Goal: Book appointment/travel/reservation

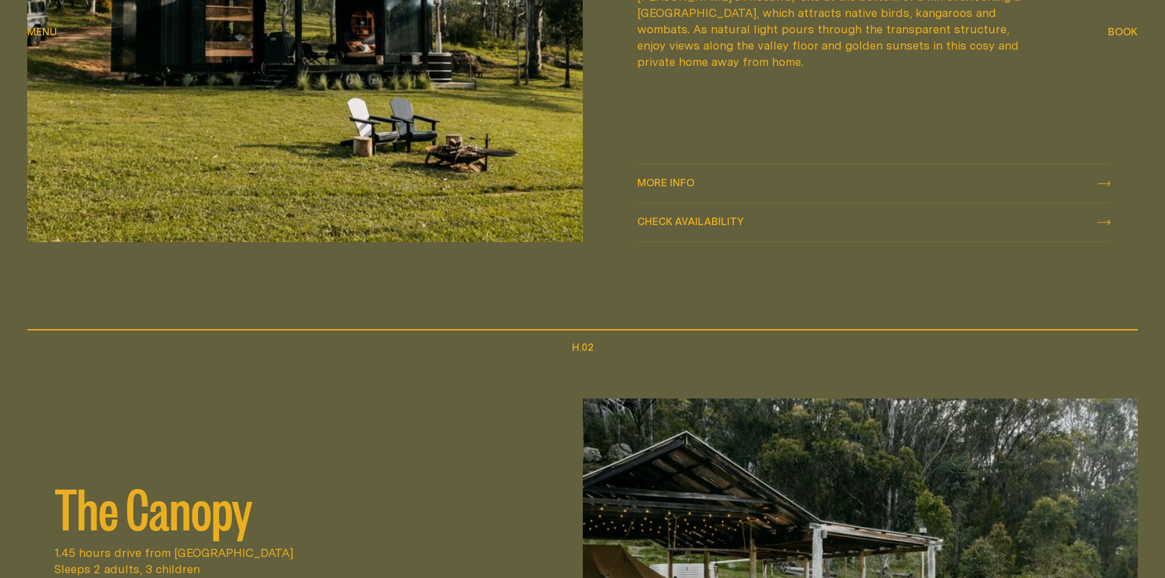
scroll to position [631, 0]
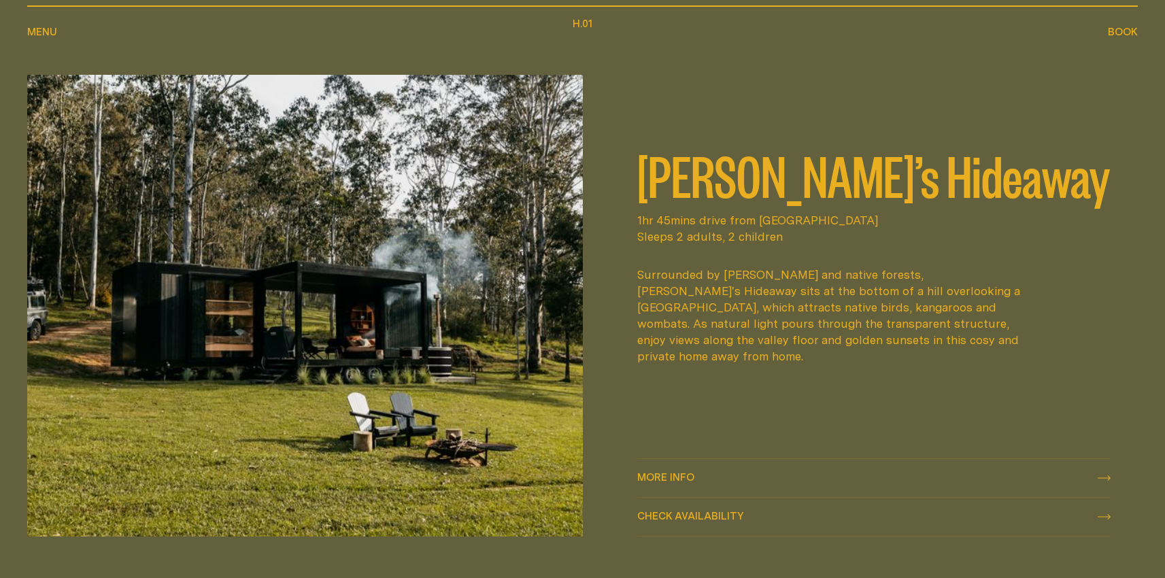
click at [50, 29] on span "Menu" at bounding box center [42, 32] width 30 height 10
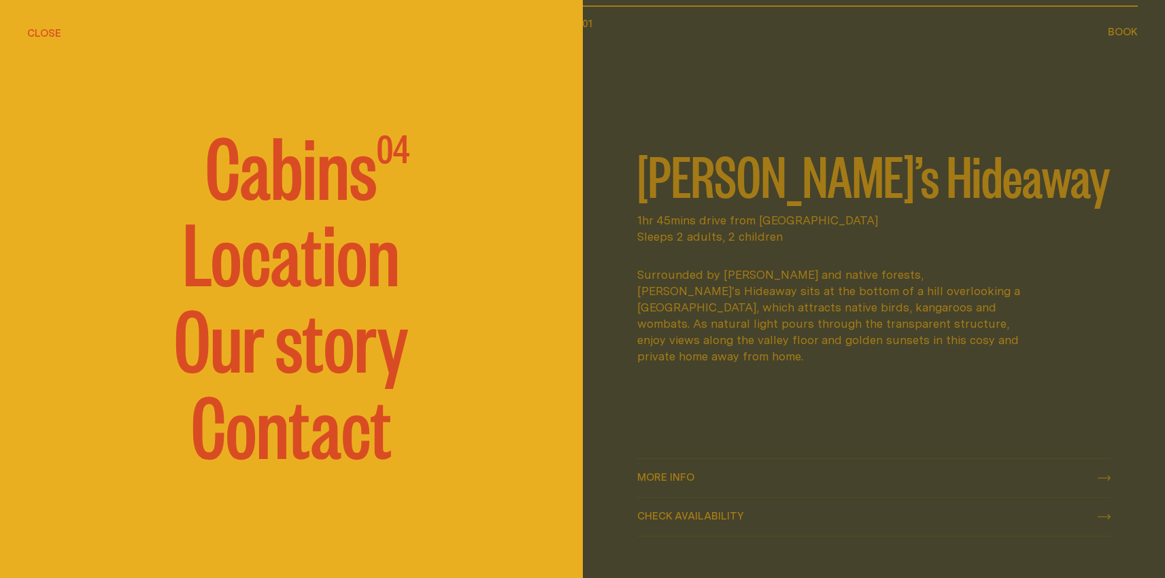
click at [309, 164] on span "Cabins" at bounding box center [290, 164] width 171 height 82
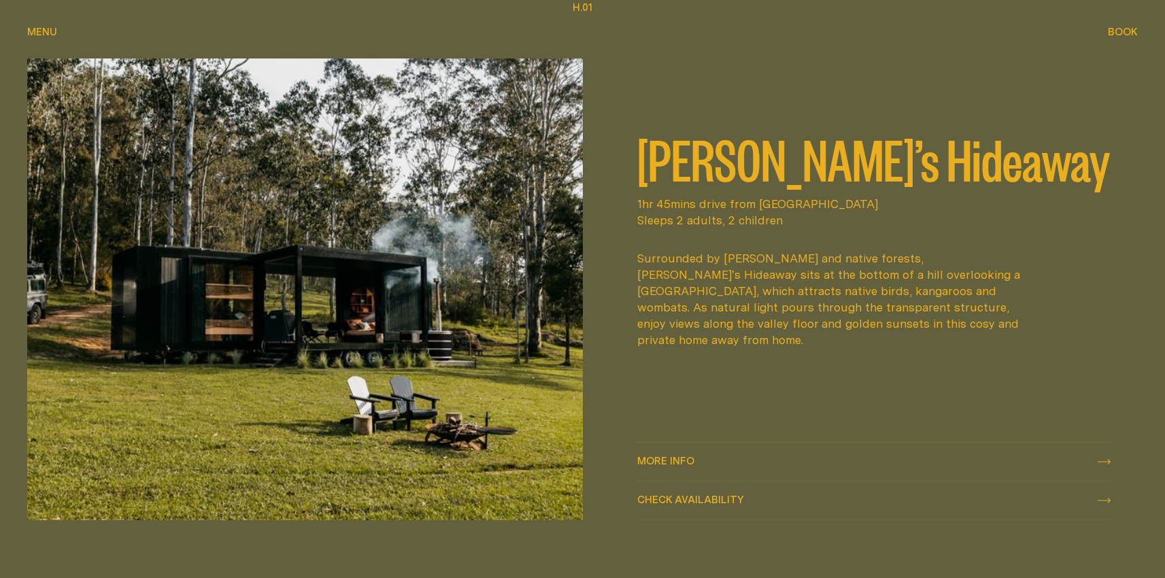
scroll to position [661, 0]
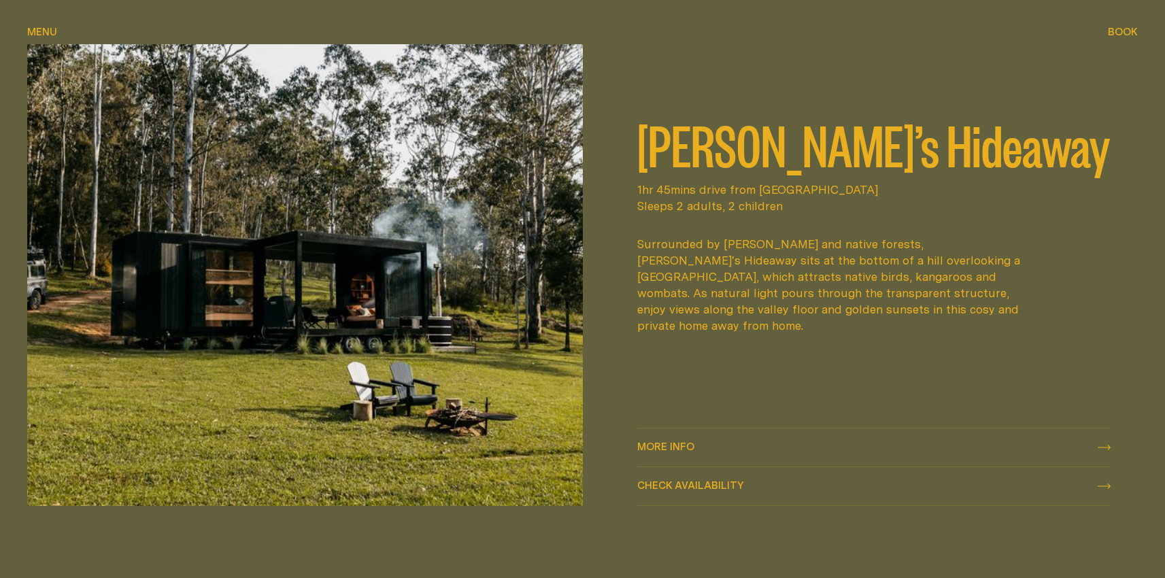
click at [689, 484] on span "Check availability" at bounding box center [690, 485] width 107 height 10
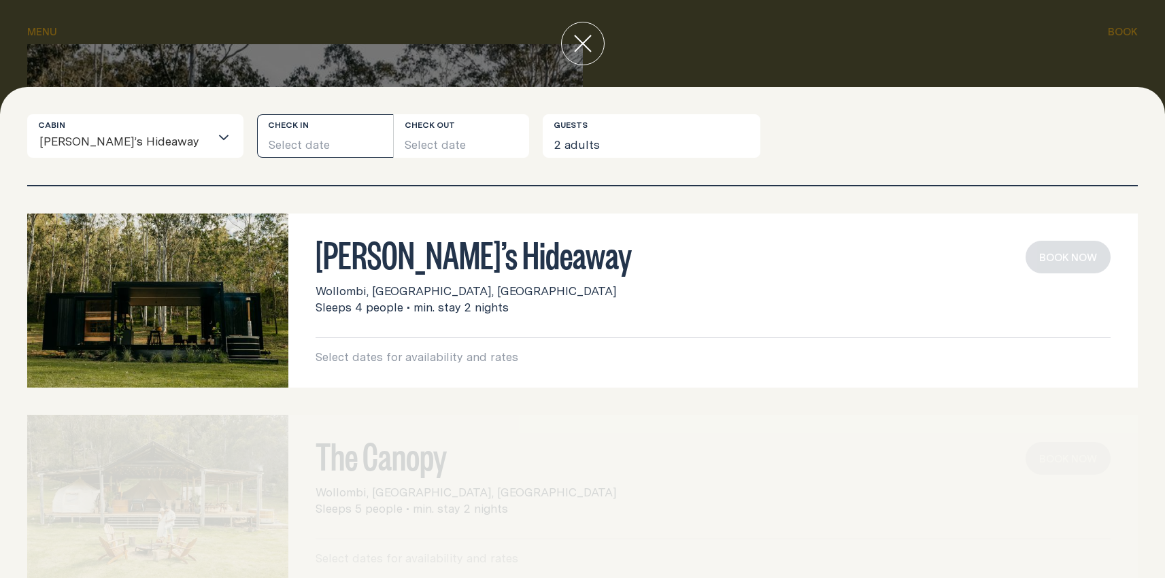
click at [323, 138] on button "Select date" at bounding box center [325, 136] width 136 height 44
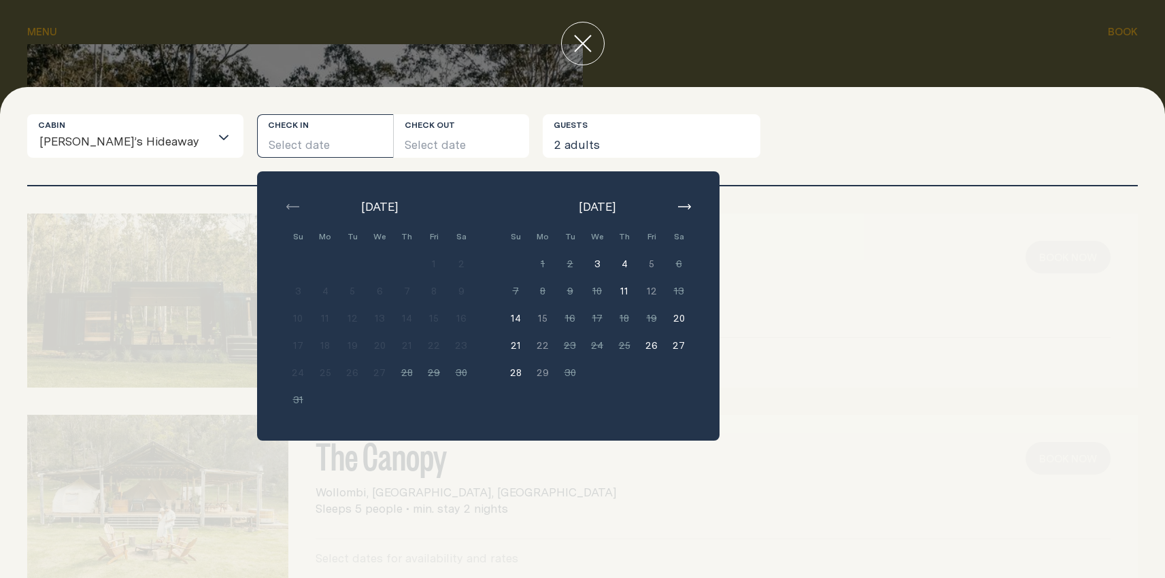
click at [676, 211] on button "button" at bounding box center [684, 207] width 16 height 16
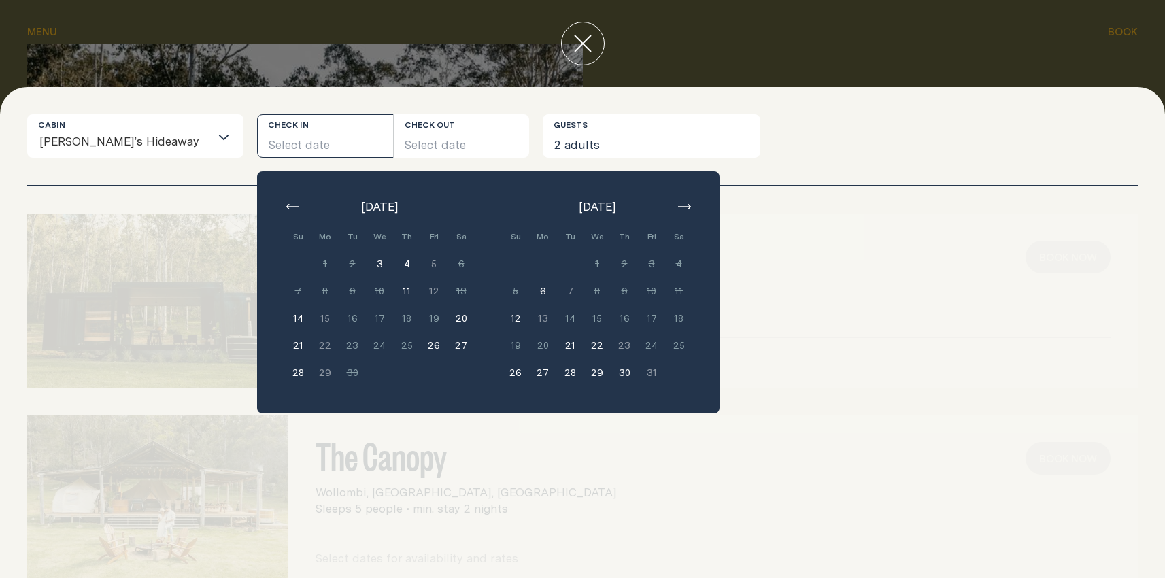
click at [676, 211] on button "button" at bounding box center [684, 207] width 16 height 16
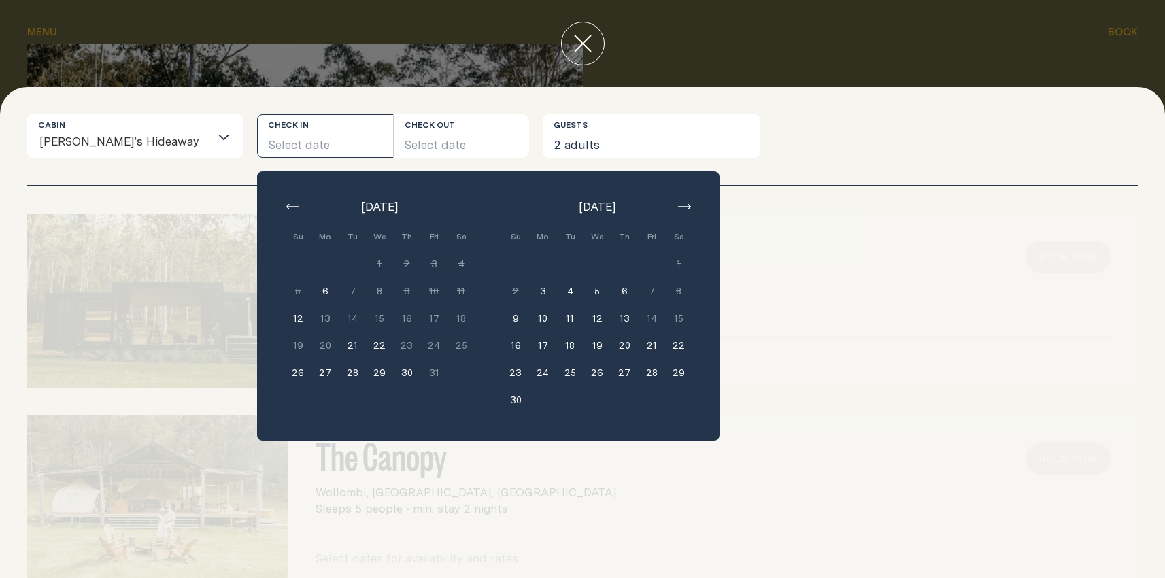
click at [286, 209] on icon "button" at bounding box center [292, 206] width 13 height 5
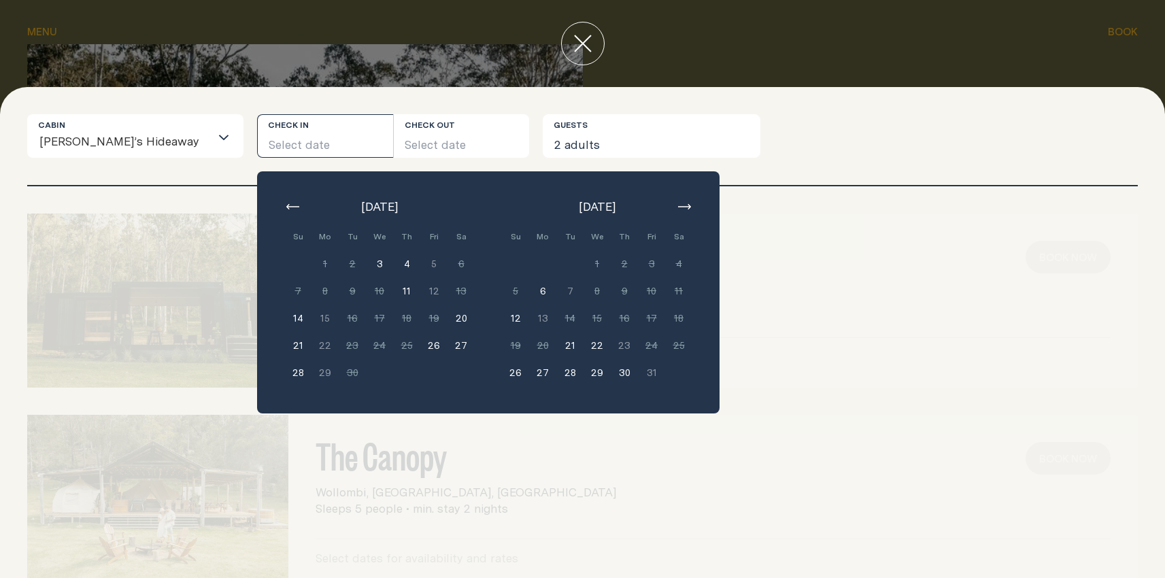
click at [447, 318] on button "20" at bounding box center [460, 318] width 27 height 27
click at [311, 346] on button "22" at bounding box center [324, 345] width 27 height 27
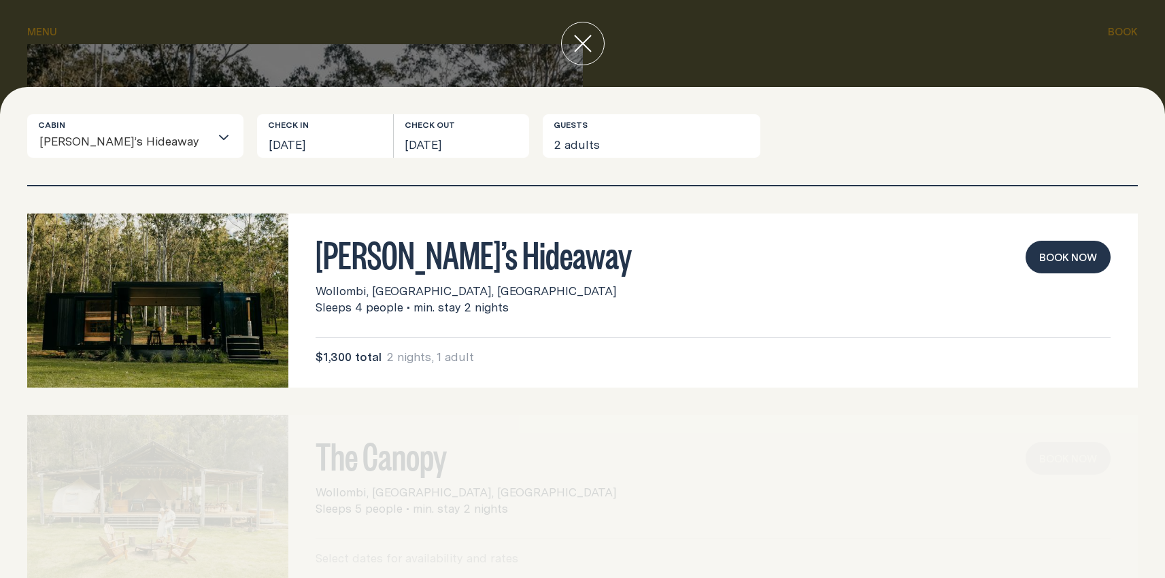
click at [371, 262] on h3 "[PERSON_NAME]’s Hideaway" at bounding box center [712, 254] width 795 height 26
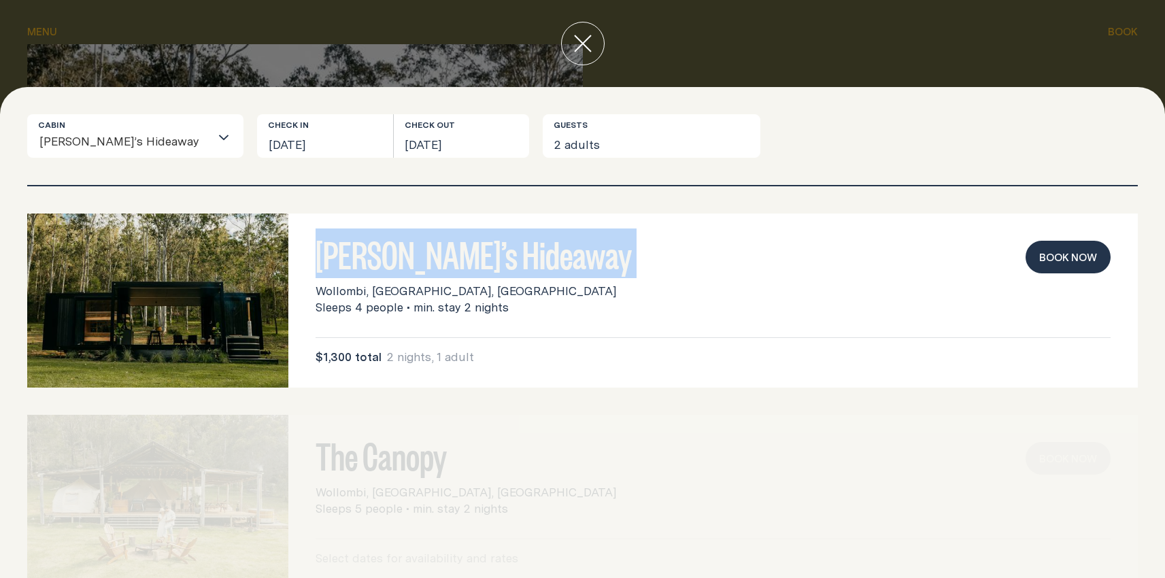
click at [371, 262] on h3 "[PERSON_NAME]’s Hideaway" at bounding box center [712, 254] width 795 height 26
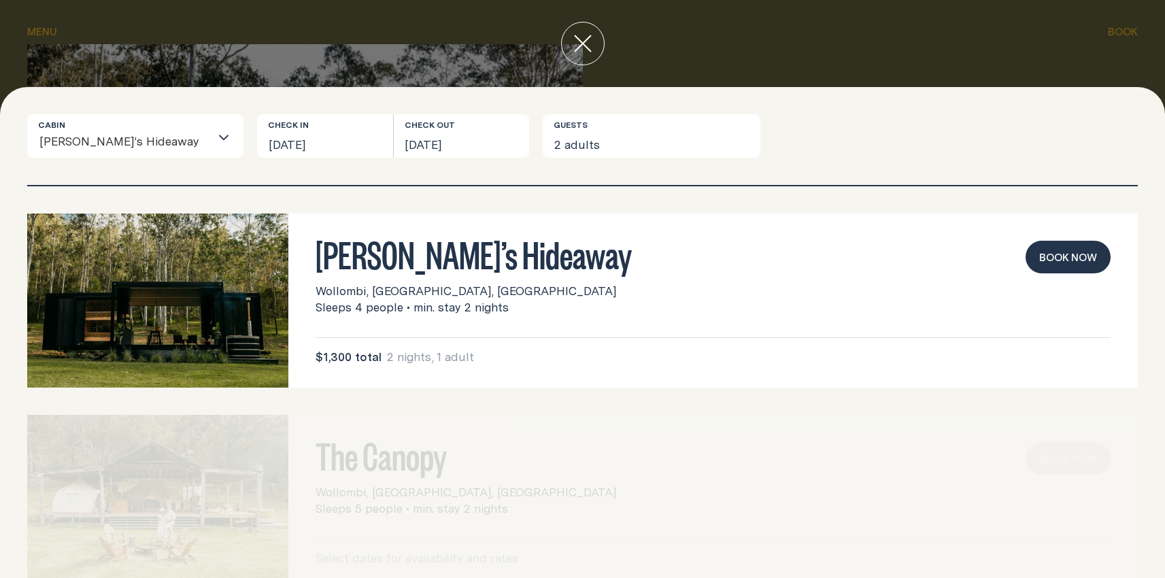
click at [396, 307] on span "Sleeps 4 people • min. stay 2 nights" at bounding box center [411, 307] width 193 height 16
click at [396, 305] on span "Sleeps 4 people • min. stay 2 nights" at bounding box center [411, 307] width 193 height 16
click at [527, 260] on h3 "[PERSON_NAME]’s Hideaway" at bounding box center [712, 254] width 795 height 26
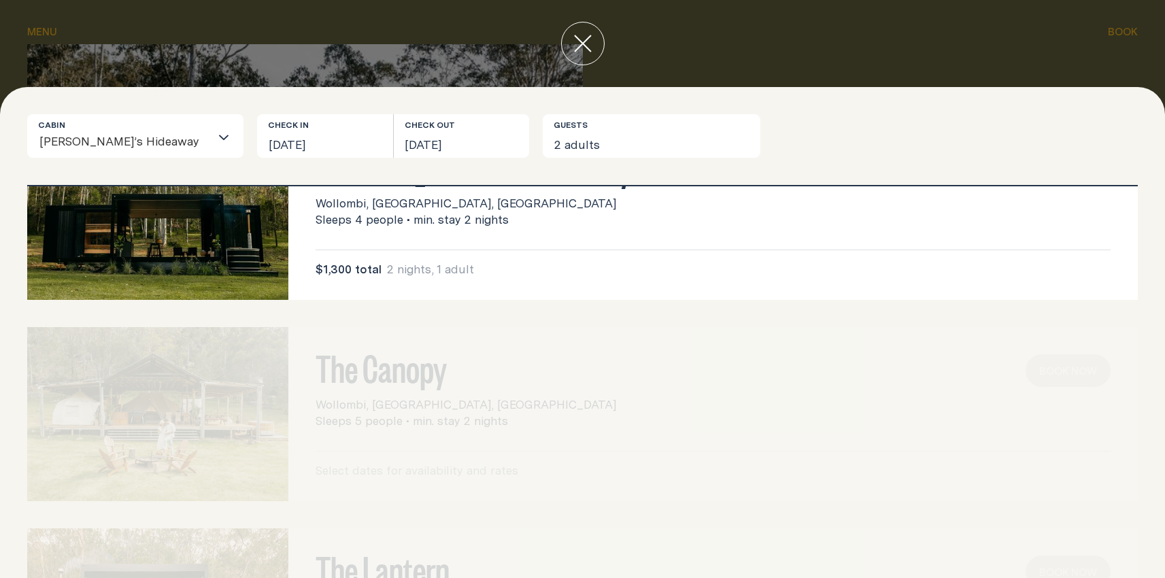
scroll to position [0, 0]
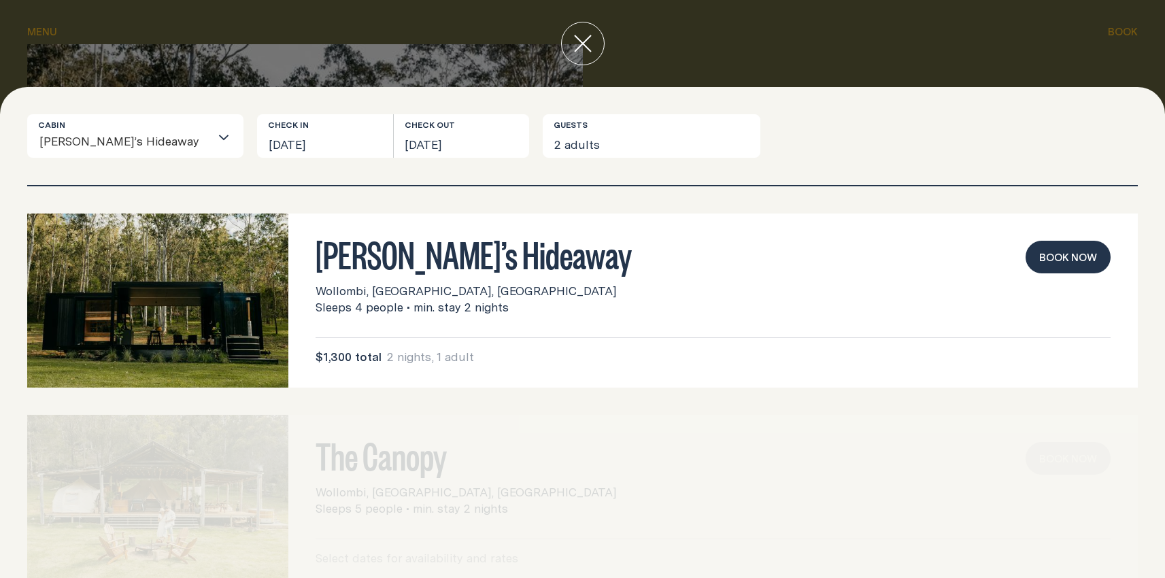
click at [1037, 257] on button "Book now" at bounding box center [1067, 257] width 85 height 33
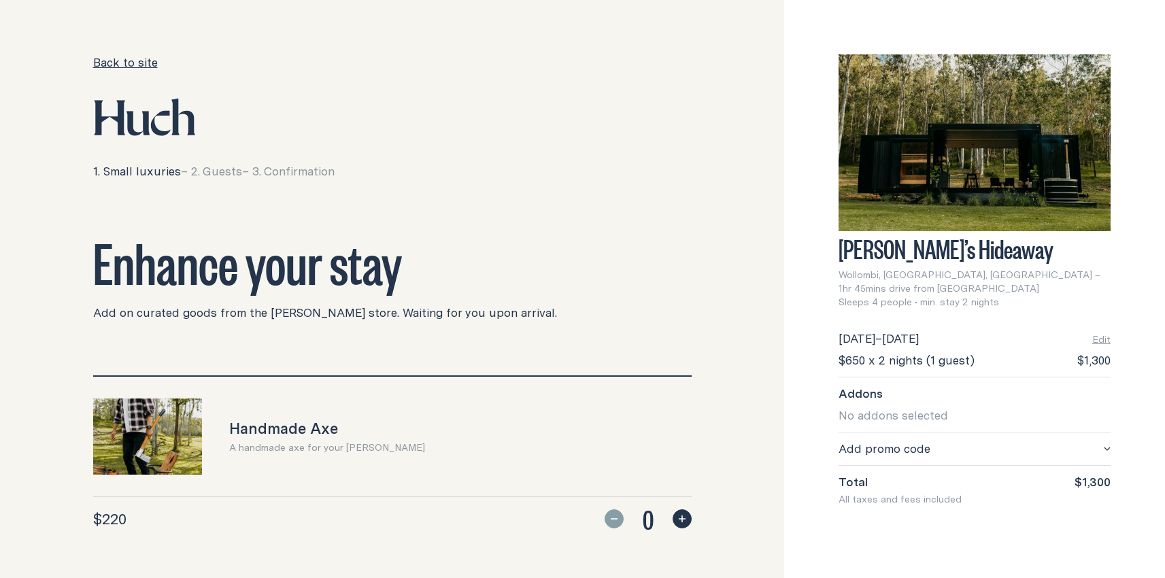
click at [105, 61] on link "Back to site" at bounding box center [125, 62] width 65 height 16
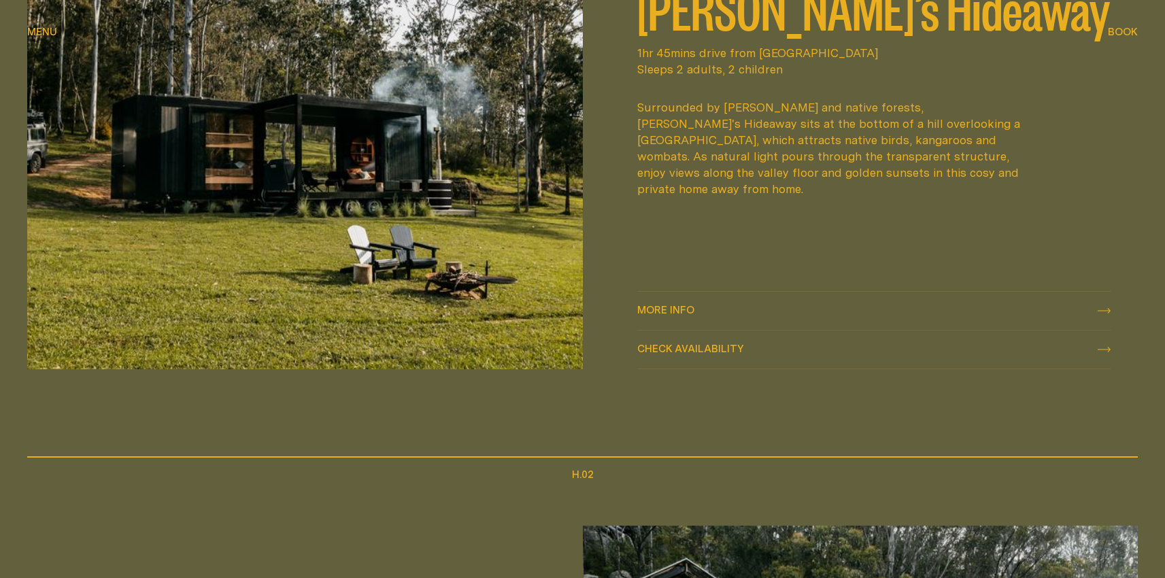
scroll to position [799, 0]
click at [647, 317] on span "More info More info" at bounding box center [665, 309] width 57 height 16
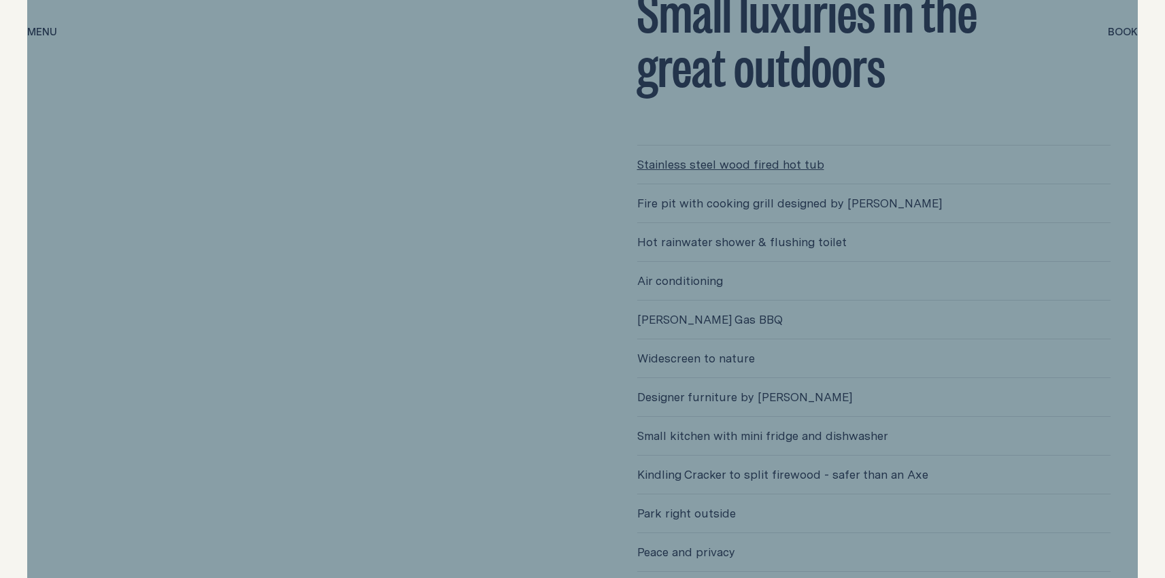
scroll to position [3506, 0]
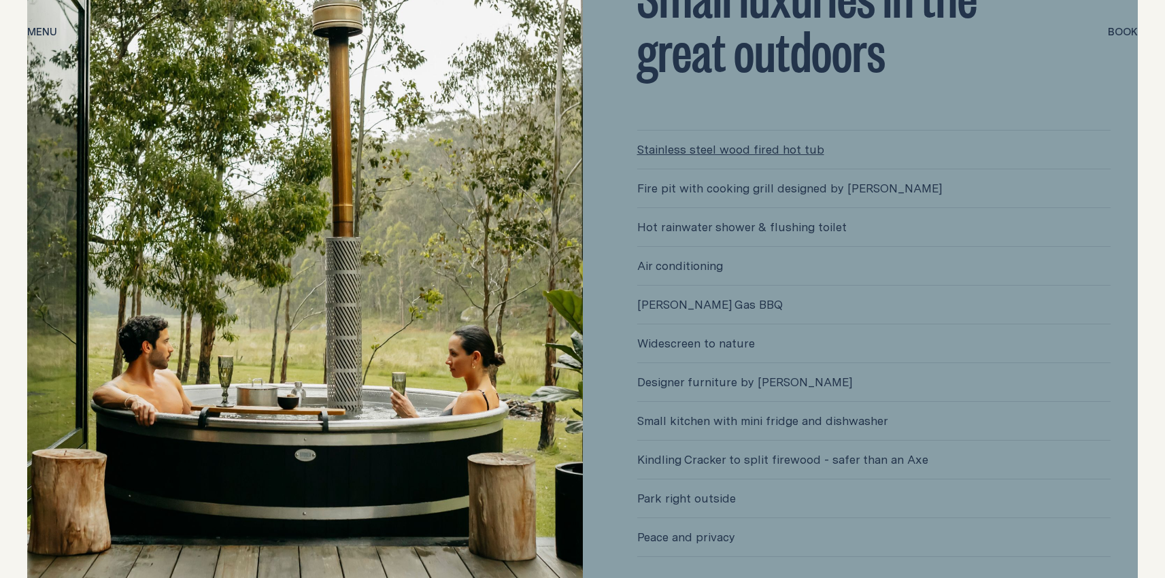
click at [741, 169] on span "Fire pit with cooking grill designed by [PERSON_NAME]" at bounding box center [874, 188] width 474 height 38
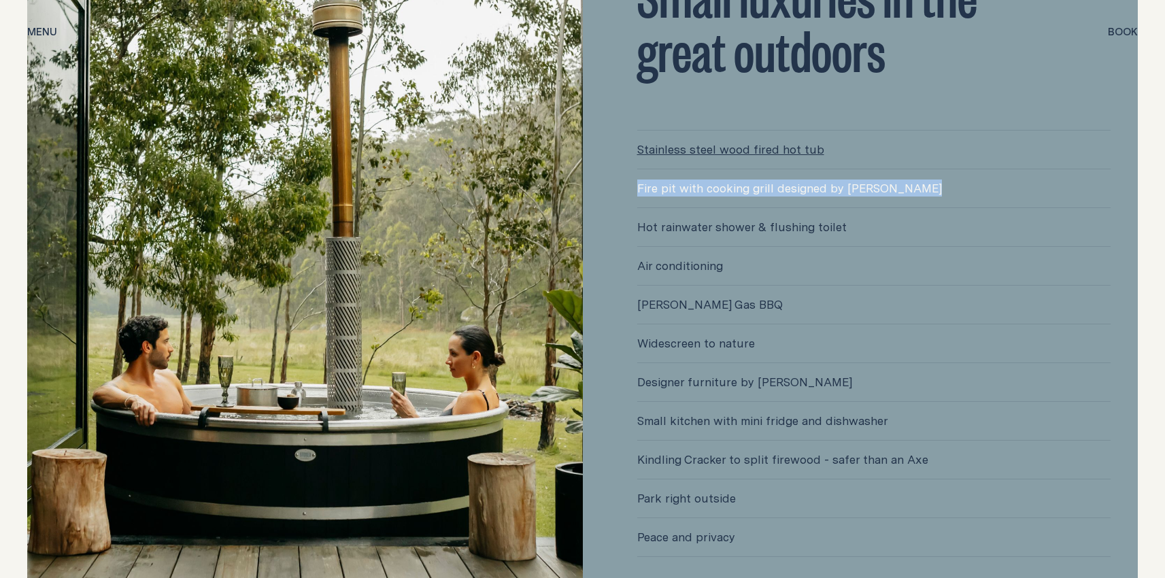
click at [741, 169] on span "Fire pit with cooking grill designed by [PERSON_NAME]" at bounding box center [874, 188] width 474 height 38
click at [654, 169] on span "Fire pit with cooking grill designed by [PERSON_NAME]" at bounding box center [874, 188] width 474 height 38
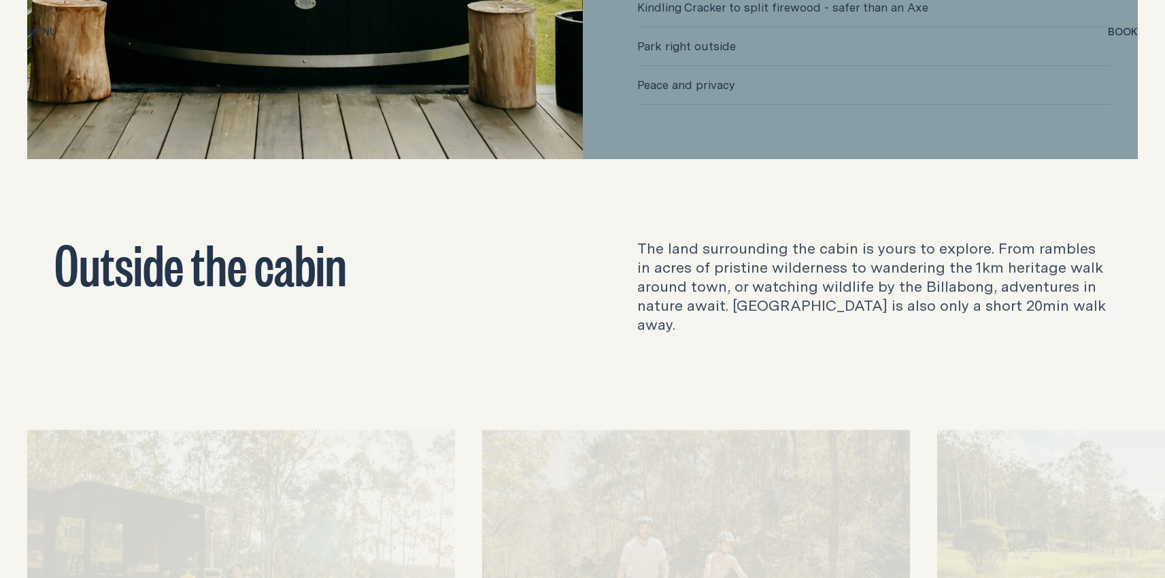
scroll to position [4094, 0]
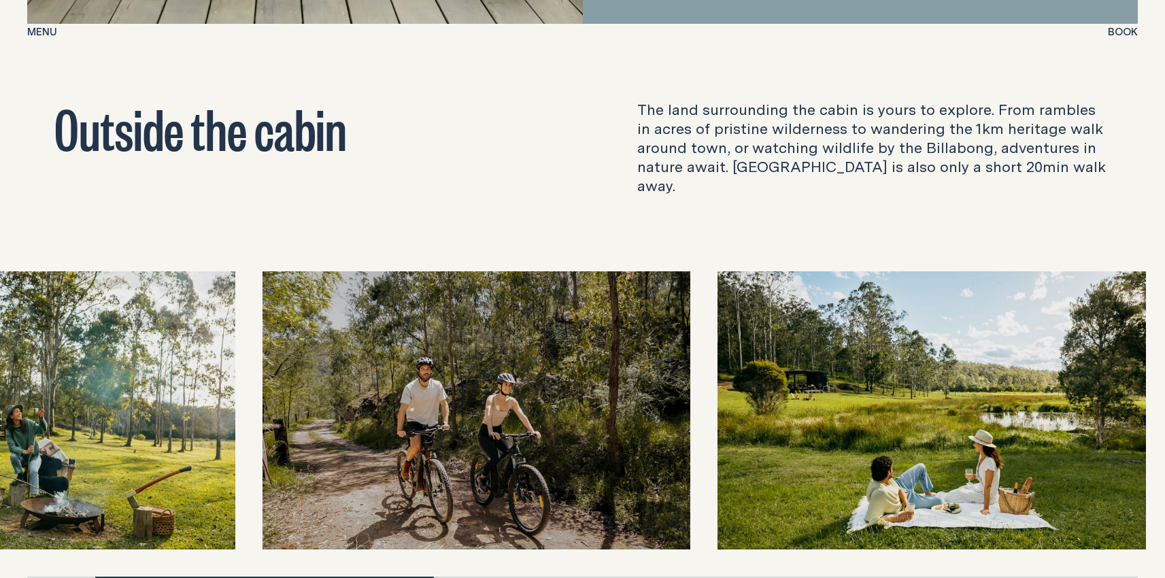
drag, startPoint x: 789, startPoint y: 292, endPoint x: 467, endPoint y: 282, distance: 322.4
click at [467, 282] on img at bounding box center [476, 410] width 428 height 278
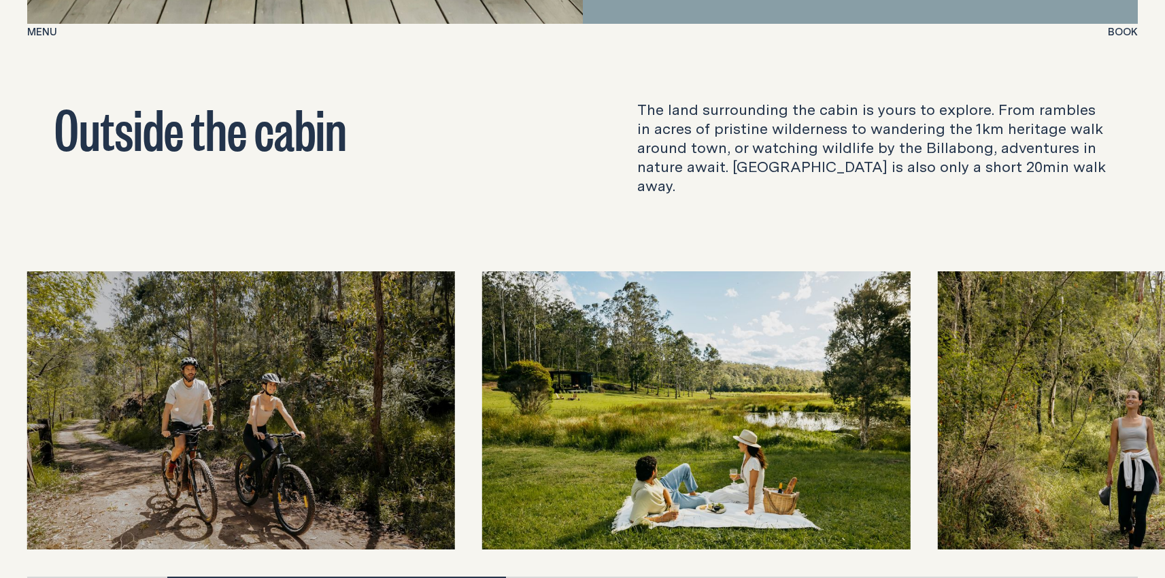
drag, startPoint x: 774, startPoint y: 281, endPoint x: 612, endPoint y: 268, distance: 162.4
click at [617, 271] on img at bounding box center [696, 410] width 428 height 278
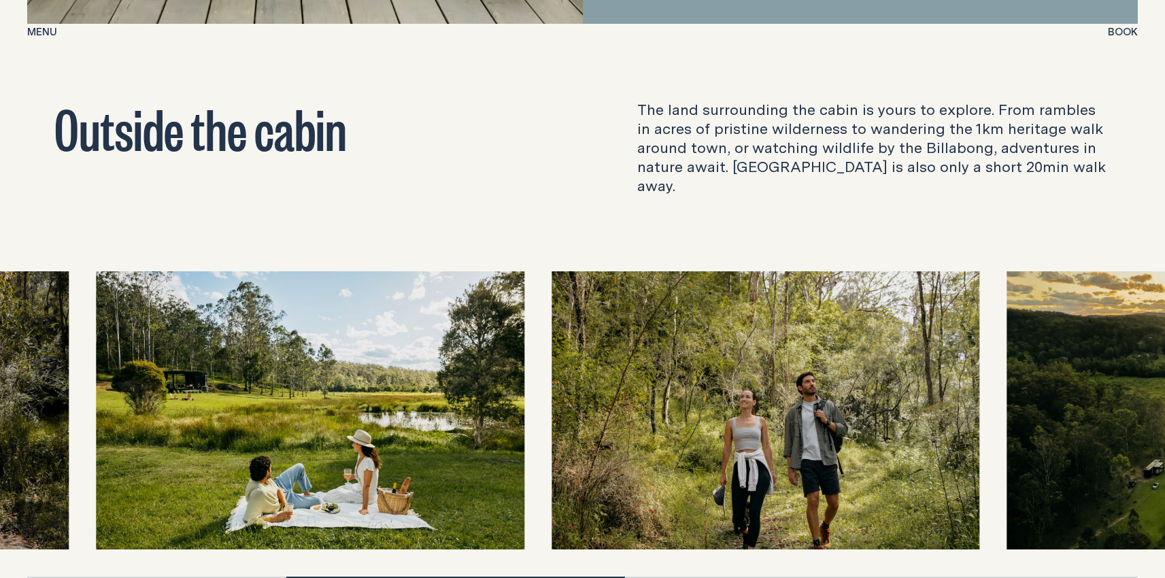
drag, startPoint x: 705, startPoint y: 262, endPoint x: 616, endPoint y: 258, distance: 89.2
click at [659, 271] on img at bounding box center [765, 410] width 428 height 278
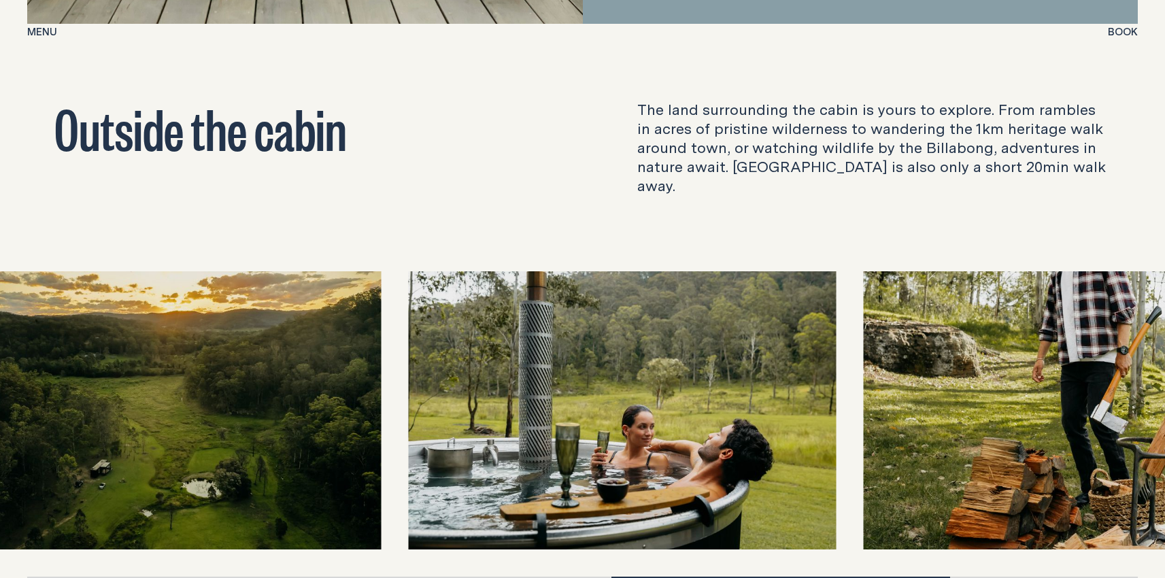
drag, startPoint x: 685, startPoint y: 255, endPoint x: 552, endPoint y: 252, distance: 133.3
click at [629, 271] on img at bounding box center [622, 410] width 428 height 278
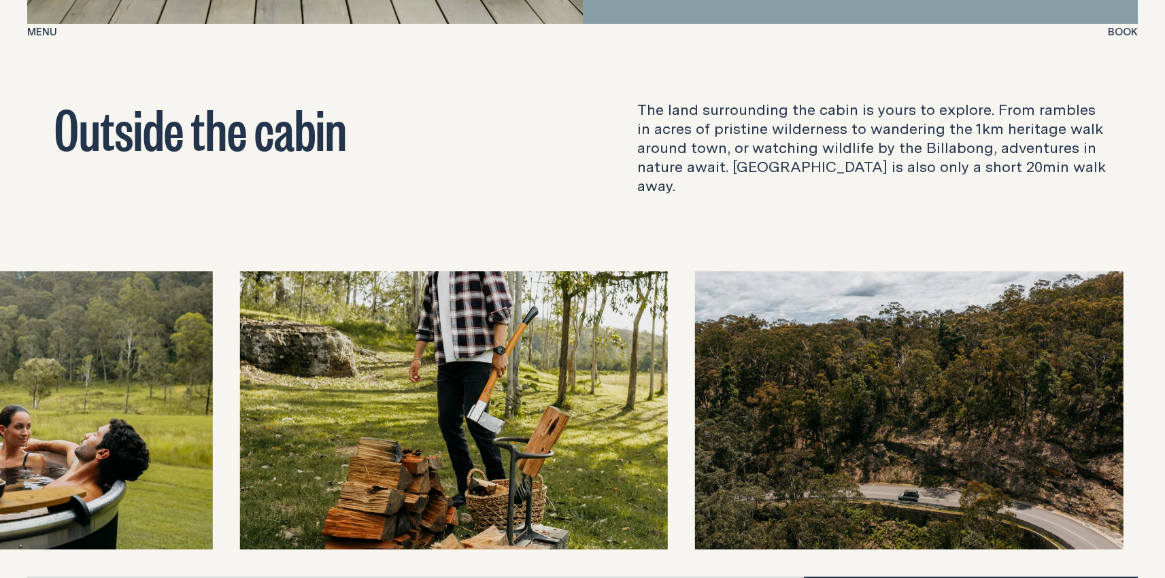
drag, startPoint x: 770, startPoint y: 263, endPoint x: 610, endPoint y: 252, distance: 160.2
click at [695, 271] on img at bounding box center [909, 410] width 428 height 278
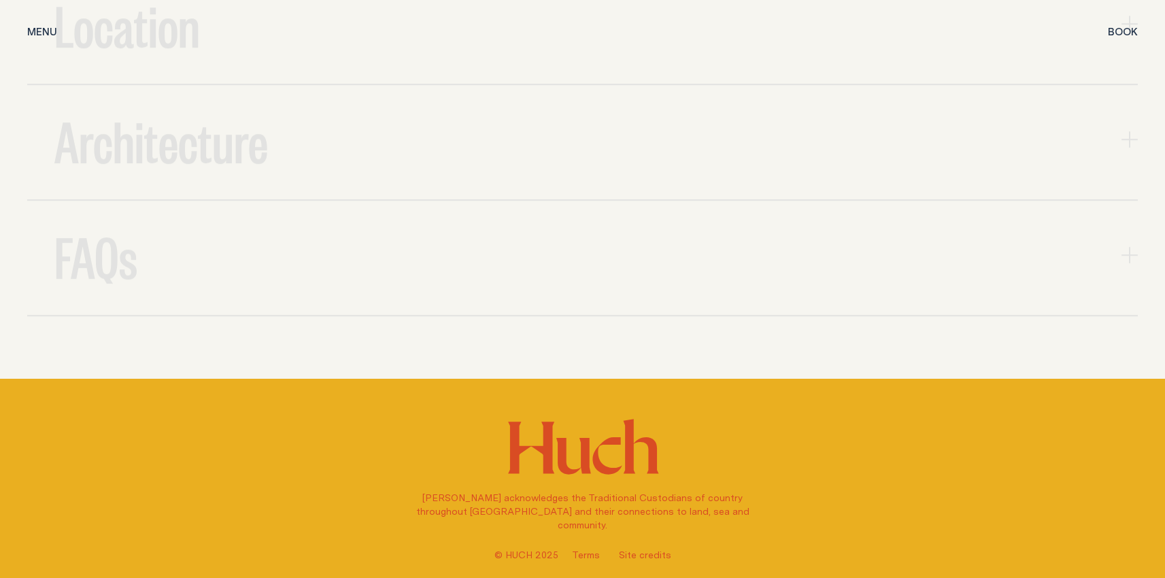
scroll to position [4931, 0]
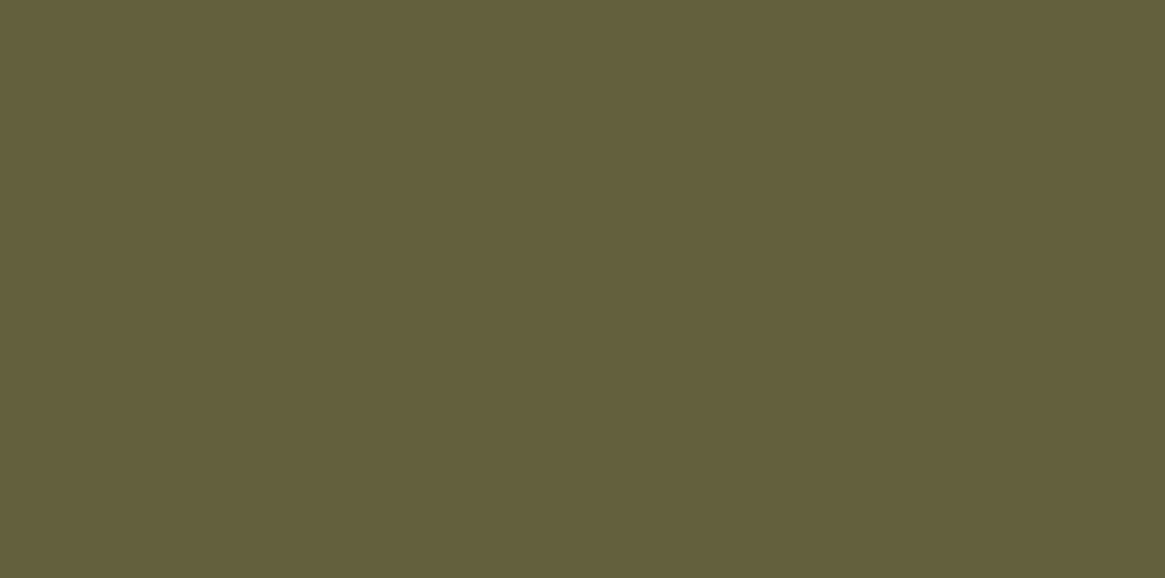
scroll to position [661, 0]
